Goal: Transaction & Acquisition: Purchase product/service

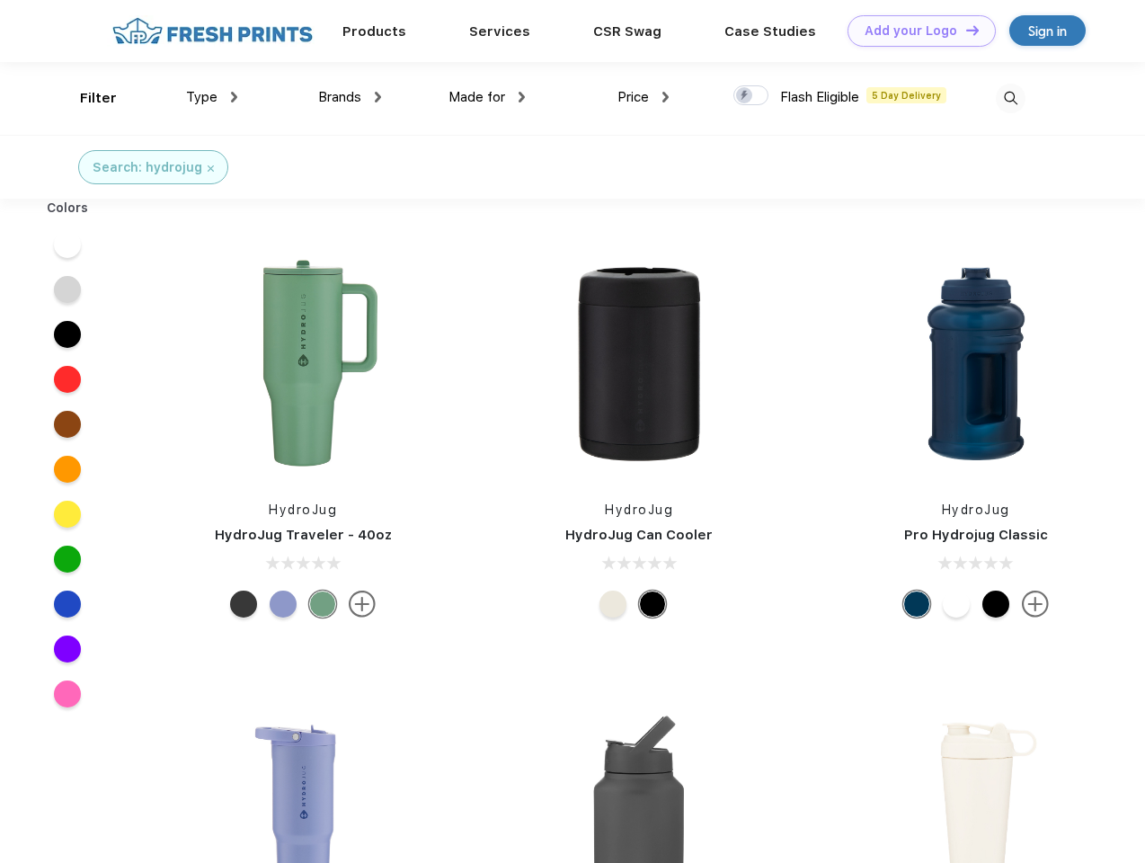
click at [915, 31] on link "Add your Logo Design Tool" at bounding box center [921, 30] width 148 height 31
click at [0, 0] on div "Design Tool" at bounding box center [0, 0] width 0 height 0
click at [964, 30] on link "Add your Logo Design Tool" at bounding box center [921, 30] width 148 height 31
click at [86, 98] on div "Filter" at bounding box center [98, 98] width 37 height 21
click at [212, 97] on span "Type" at bounding box center [201, 97] width 31 height 16
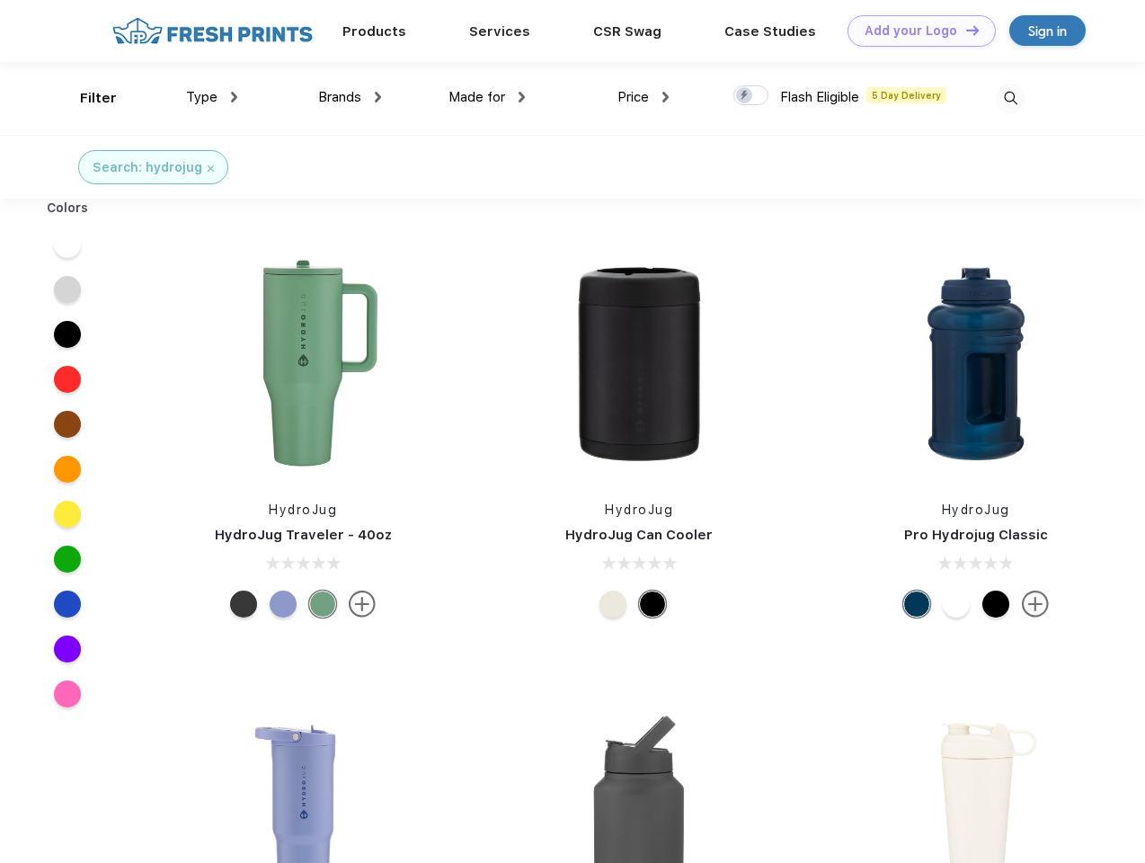
click at [350, 97] on span "Brands" at bounding box center [339, 97] width 43 height 16
click at [487, 97] on span "Made for" at bounding box center [476, 97] width 57 height 16
click at [643, 97] on span "Price" at bounding box center [632, 97] width 31 height 16
click at [751, 96] on div at bounding box center [750, 95] width 35 height 20
click at [745, 96] on input "checkbox" at bounding box center [739, 90] width 12 height 12
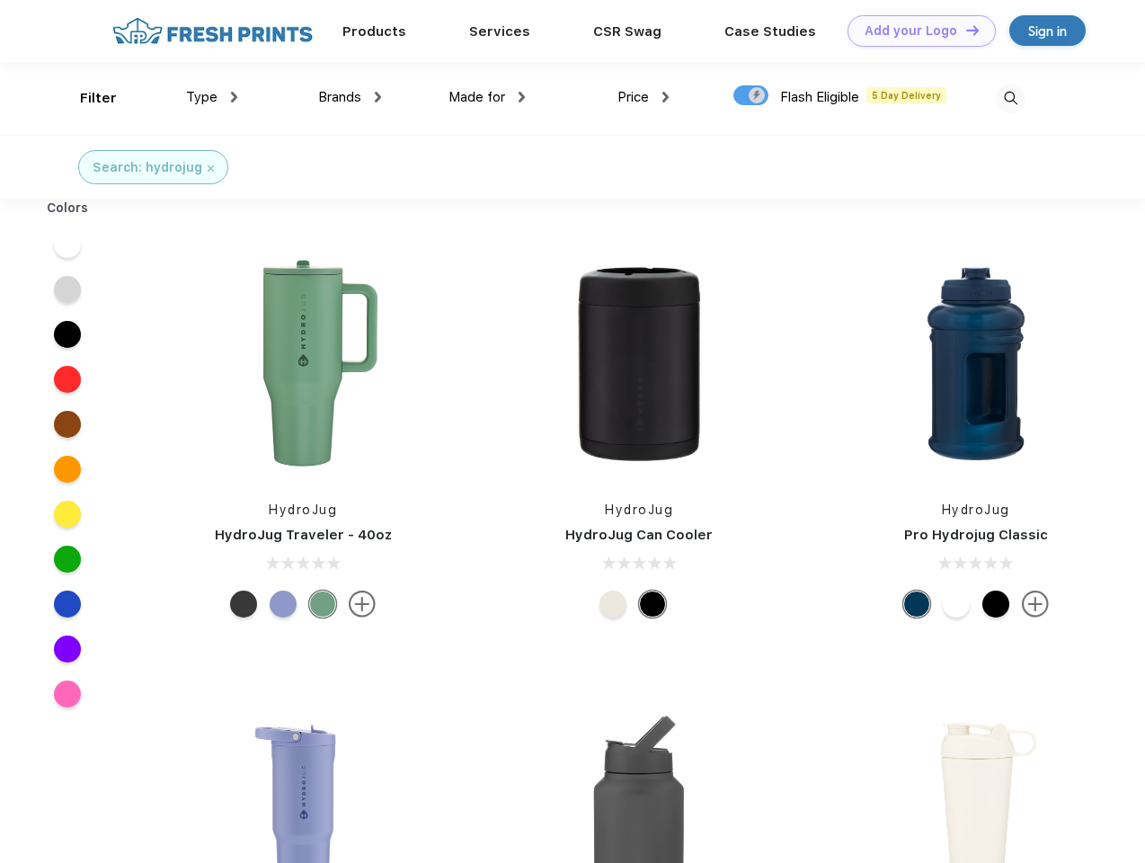
click at [1010, 98] on img at bounding box center [1011, 99] width 30 height 30
